Goal: Communication & Community: Answer question/provide support

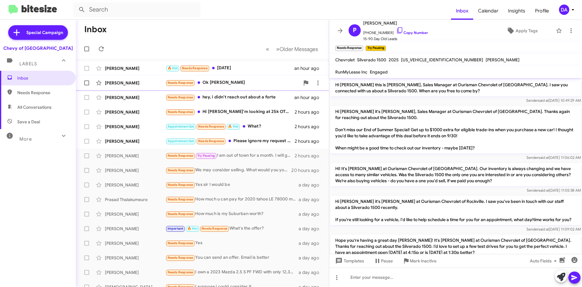
scroll to position [36, 0]
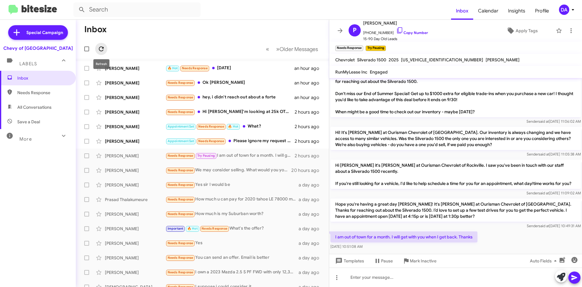
click at [103, 47] on icon at bounding box center [101, 48] width 5 height 5
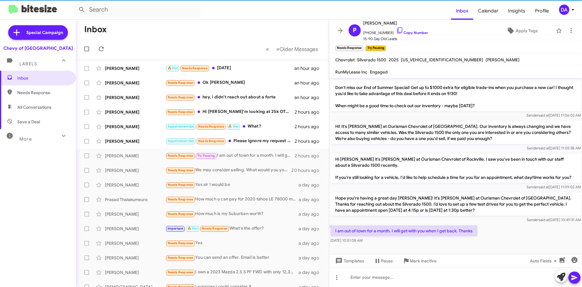
scroll to position [48, 0]
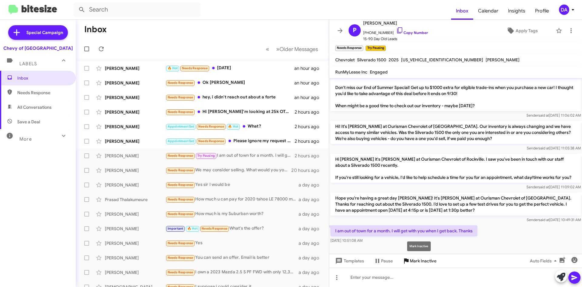
click at [417, 260] on span "Mark Inactive" at bounding box center [423, 260] width 27 height 11
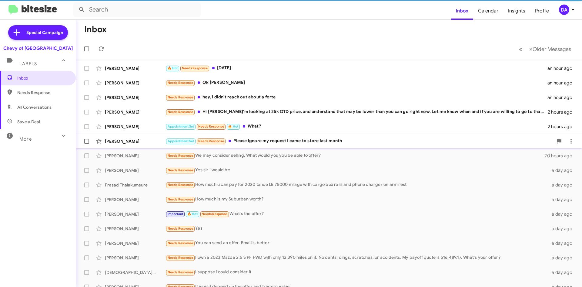
click at [275, 134] on span "[PERSON_NAME] Appointment Set Needs Response Please ignore my request I came to…" at bounding box center [329, 141] width 506 height 15
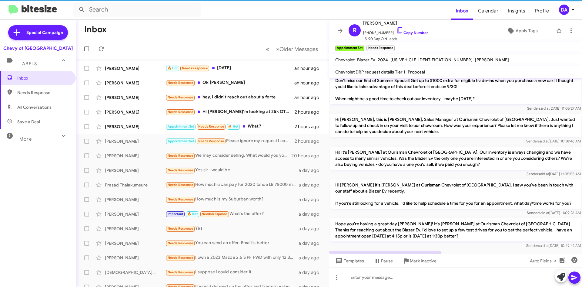
scroll to position [123, 0]
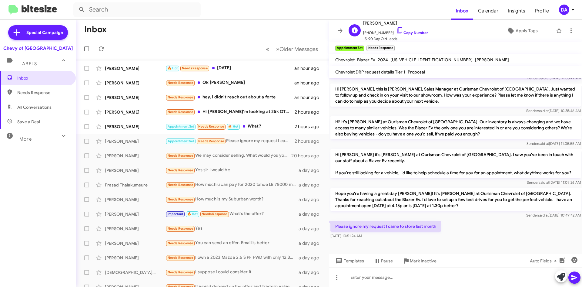
click at [407, 30] on span "[PHONE_NUMBER] Copy Number" at bounding box center [395, 31] width 65 height 9
click at [430, 264] on span "Mark Inactive" at bounding box center [423, 260] width 27 height 11
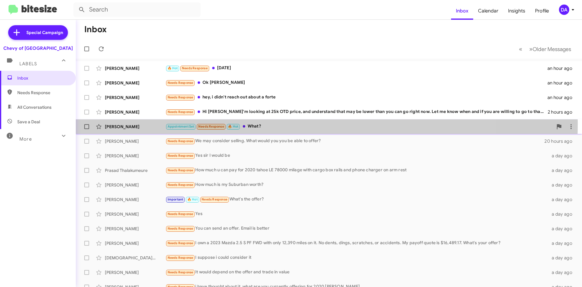
click at [267, 124] on div "Appointment Set Needs Response 🔥 Hot What?" at bounding box center [360, 126] width 388 height 7
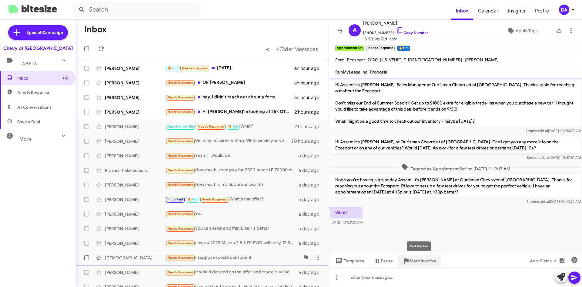
drag, startPoint x: 418, startPoint y: 257, endPoint x: 415, endPoint y: 256, distance: 3.3
click at [418, 257] on span "Mark Inactive" at bounding box center [423, 260] width 27 height 11
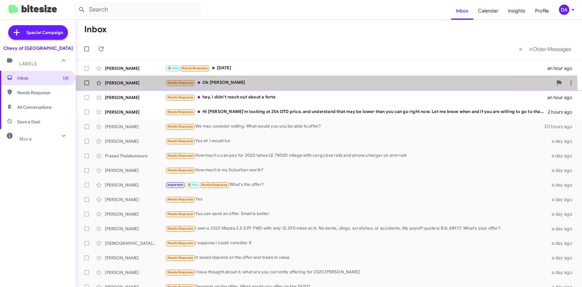
click at [236, 85] on div "Needs Response Ok [PERSON_NAME]" at bounding box center [360, 82] width 388 height 7
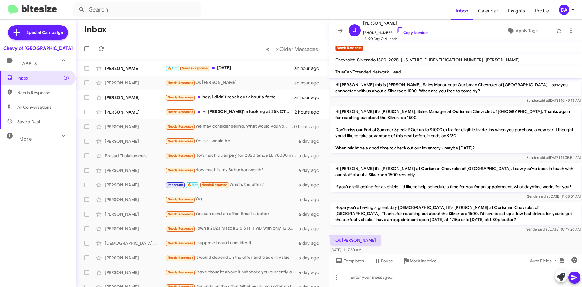
click at [383, 275] on div at bounding box center [455, 276] width 253 height 19
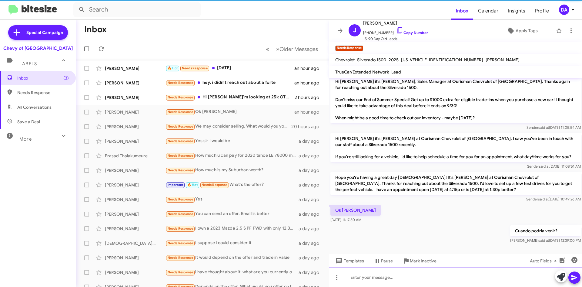
scroll to position [24, 0]
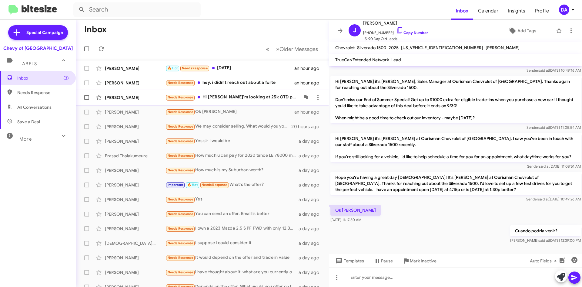
click at [225, 92] on div "[PERSON_NAME] Needs Response Hi [PERSON_NAME]'m looking at 25k OTD price, and u…" at bounding box center [203, 97] width 244 height 12
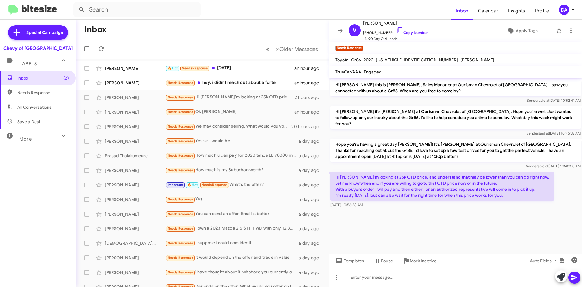
click at [403, 59] on span "[US_VEHICLE_IDENTIFICATION_NUMBER]" at bounding box center [417, 59] width 82 height 5
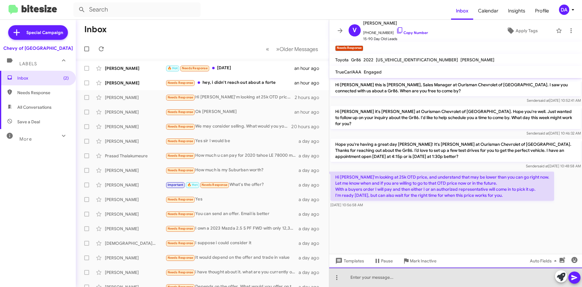
click at [378, 276] on div at bounding box center [455, 276] width 253 height 19
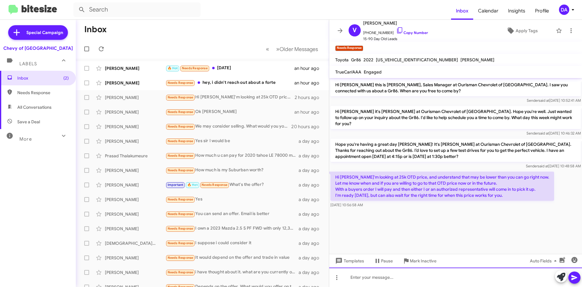
click at [378, 276] on div at bounding box center [455, 276] width 253 height 19
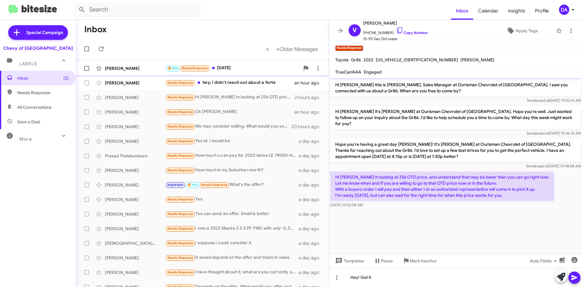
drag, startPoint x: 411, startPoint y: 32, endPoint x: 254, endPoint y: 62, distance: 160.1
click at [411, 32] on link "Copy Number" at bounding box center [412, 32] width 32 height 5
click at [395, 58] on span "[US_VEHICLE_IDENTIFICATION_NUMBER]" at bounding box center [417, 59] width 82 height 5
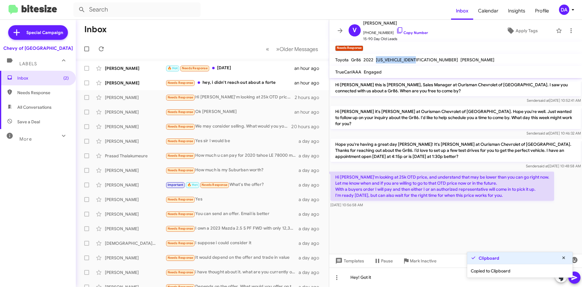
click at [395, 58] on span "[US_VEHICLE_IDENTIFICATION_NUMBER]" at bounding box center [417, 59] width 82 height 5
copy span "[US_VEHICLE_IDENTIFICATION_NUMBER]"
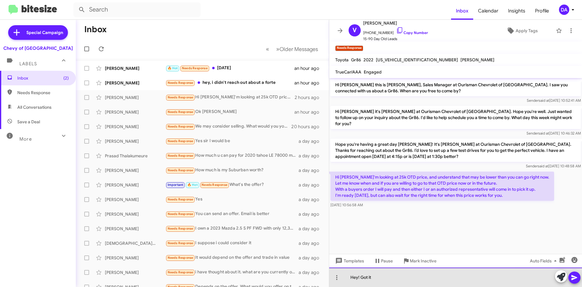
drag, startPoint x: 395, startPoint y: 276, endPoint x: 382, endPoint y: 277, distance: 12.5
click at [382, 277] on div "Hey! Got it" at bounding box center [455, 276] width 253 height 19
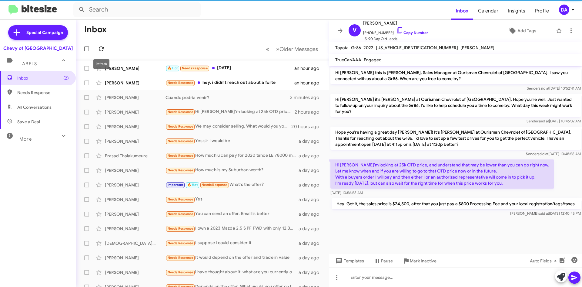
click at [98, 49] on icon at bounding box center [101, 48] width 7 height 7
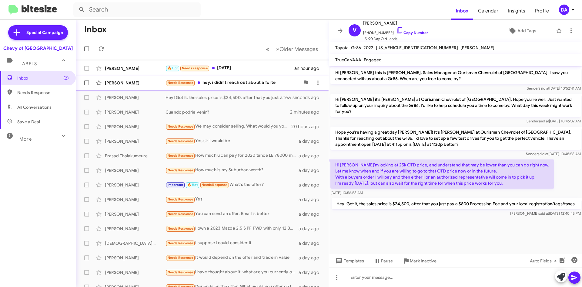
click at [221, 82] on div "Needs Response hey, i didn't reach out about a forte" at bounding box center [233, 82] width 134 height 7
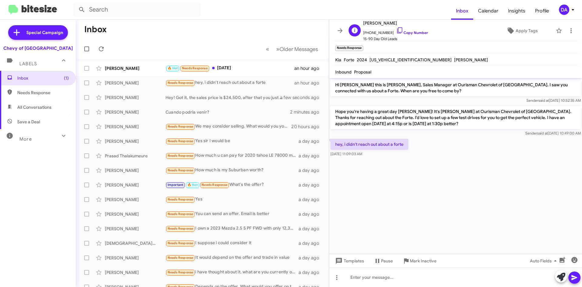
click at [405, 30] on span "[PHONE_NUMBER] Copy Number" at bounding box center [395, 31] width 65 height 9
click at [406, 31] on link "Copy Number" at bounding box center [412, 32] width 32 height 5
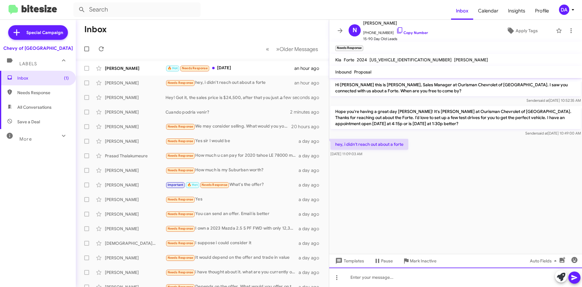
drag, startPoint x: 385, startPoint y: 277, endPoint x: 380, endPoint y: 274, distance: 5.6
click at [385, 277] on div at bounding box center [455, 276] width 253 height 19
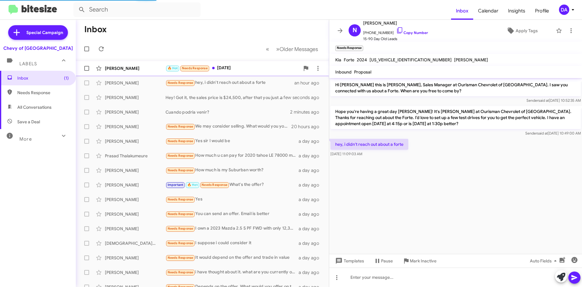
click at [228, 66] on div "🔥 Hot Needs Response [DATE]" at bounding box center [233, 68] width 134 height 7
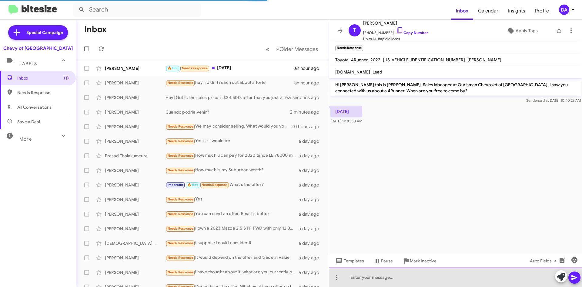
click at [368, 277] on div at bounding box center [455, 276] width 253 height 19
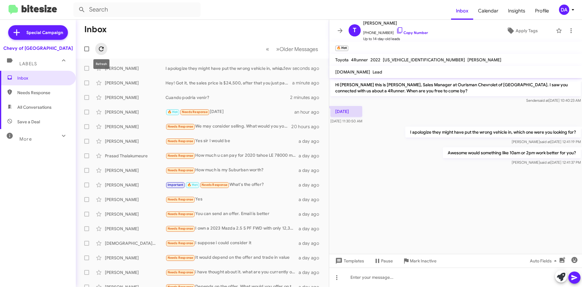
click at [100, 50] on icon at bounding box center [101, 48] width 5 height 5
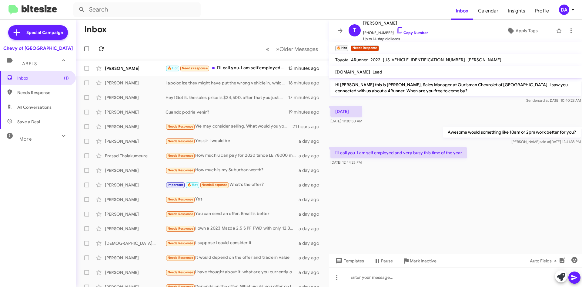
click at [104, 48] on icon at bounding box center [101, 48] width 7 height 7
